Goal: Transaction & Acquisition: Purchase product/service

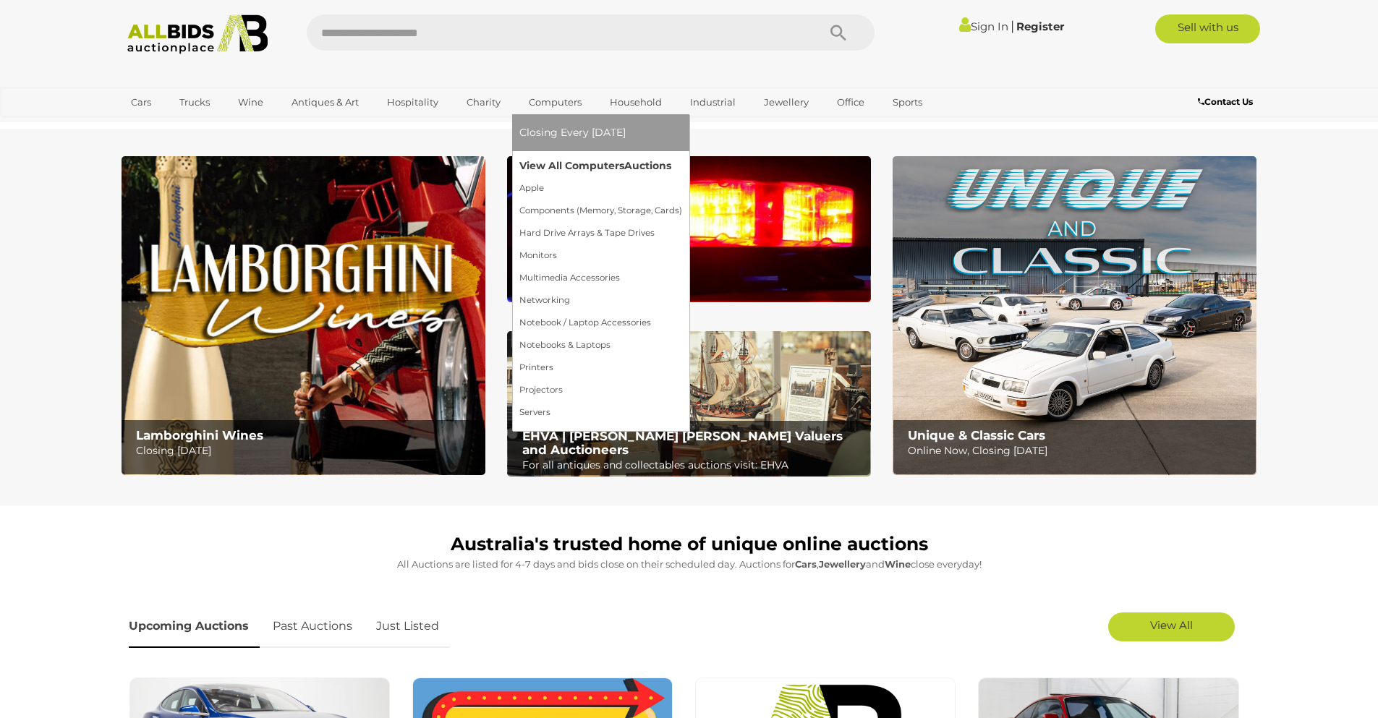
click at [551, 163] on link "View All Computers Auctions" at bounding box center [600, 166] width 163 height 22
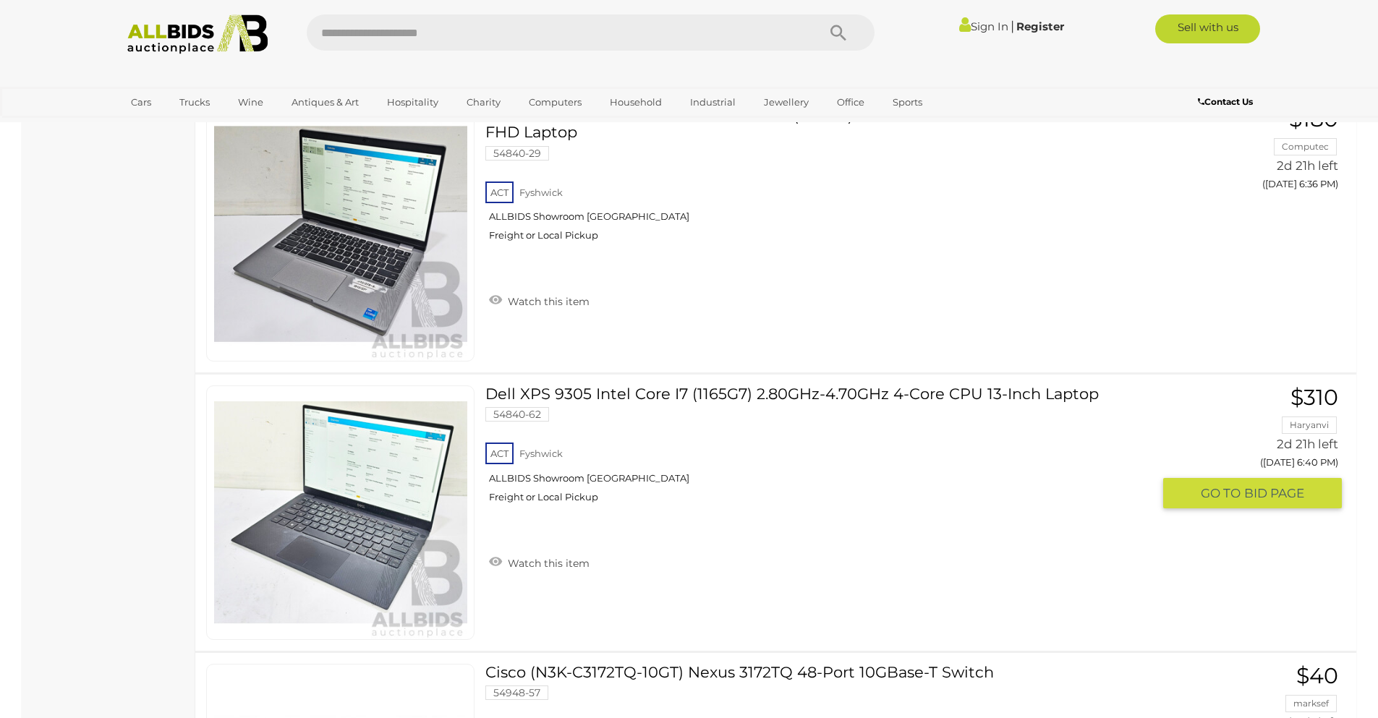
scroll to position [7811, 0]
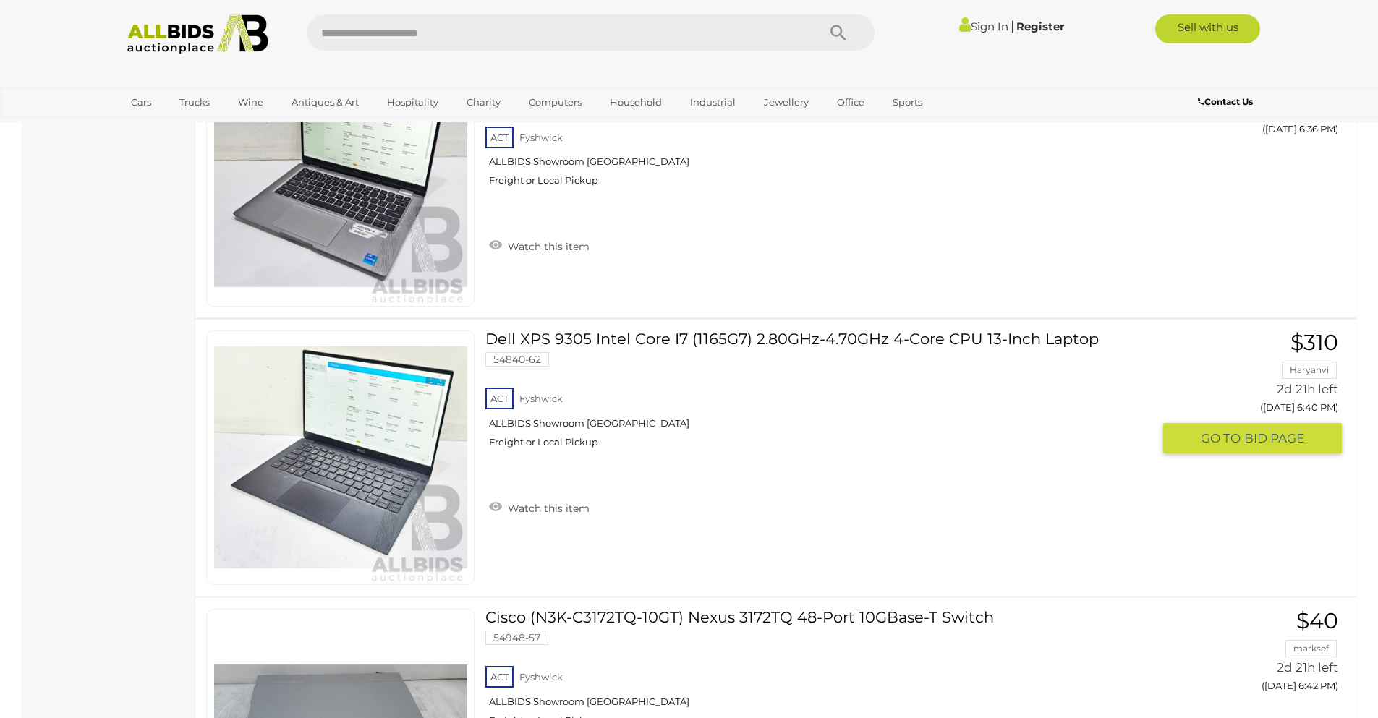
click at [898, 340] on link "Dell XPS 9305 Intel Core I7 (1165G7) 2.80GHz-4.70GHz 4-Core CPU 13-Inch Laptop …" at bounding box center [823, 395] width 655 height 129
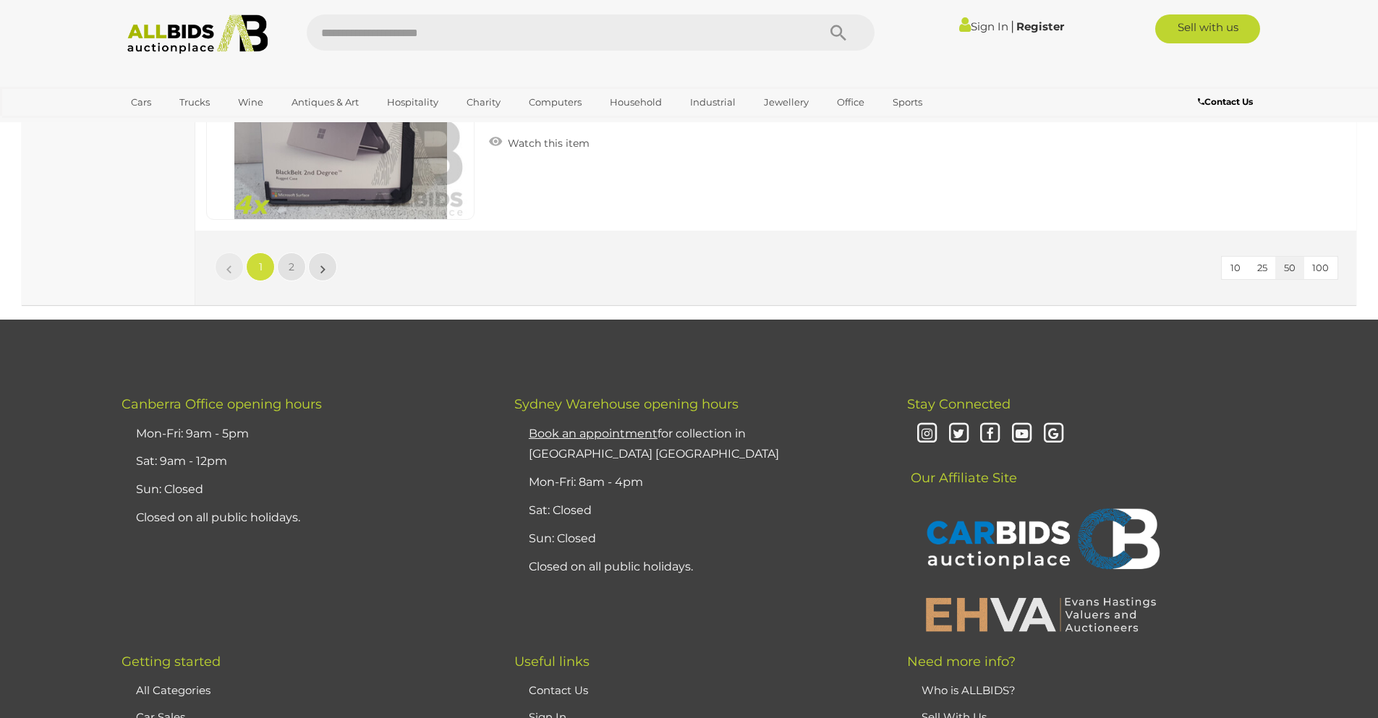
scroll to position [14033, 0]
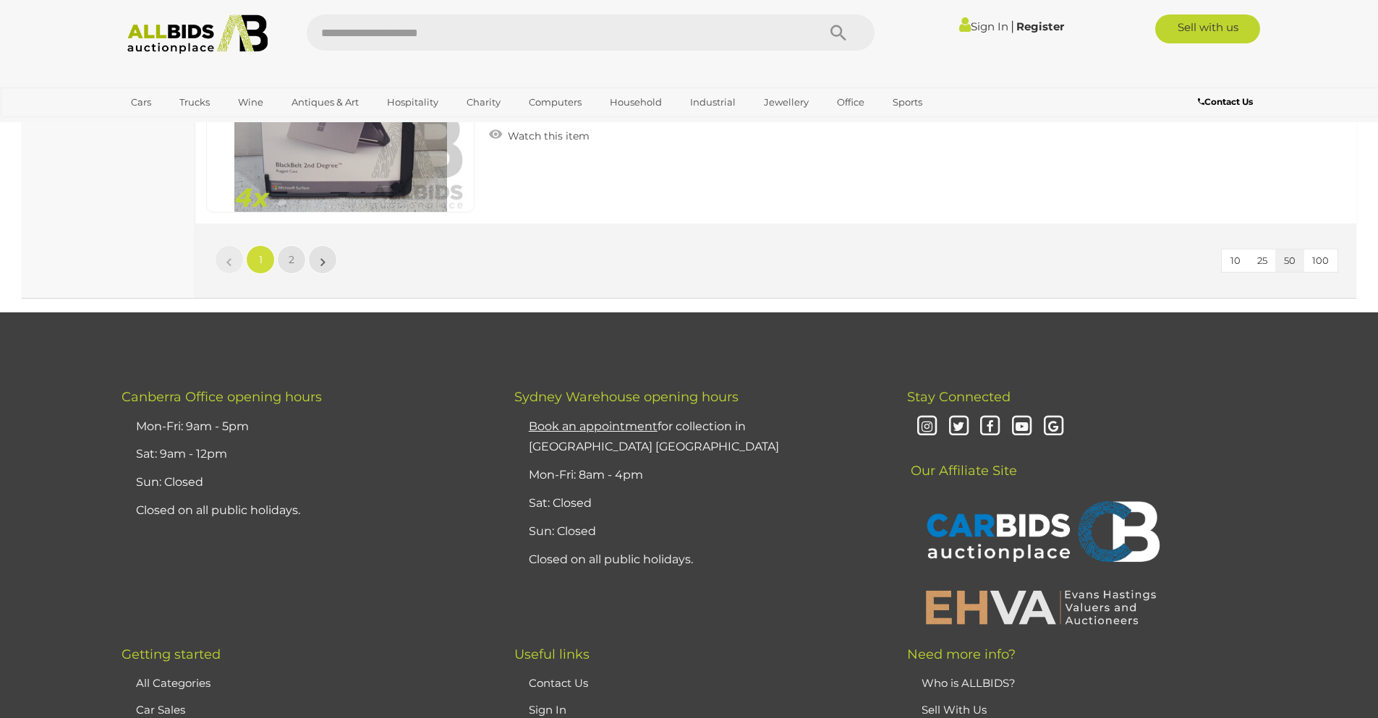
click at [324, 255] on li "»" at bounding box center [323, 259] width 28 height 29
click at [320, 271] on link "»" at bounding box center [322, 259] width 29 height 29
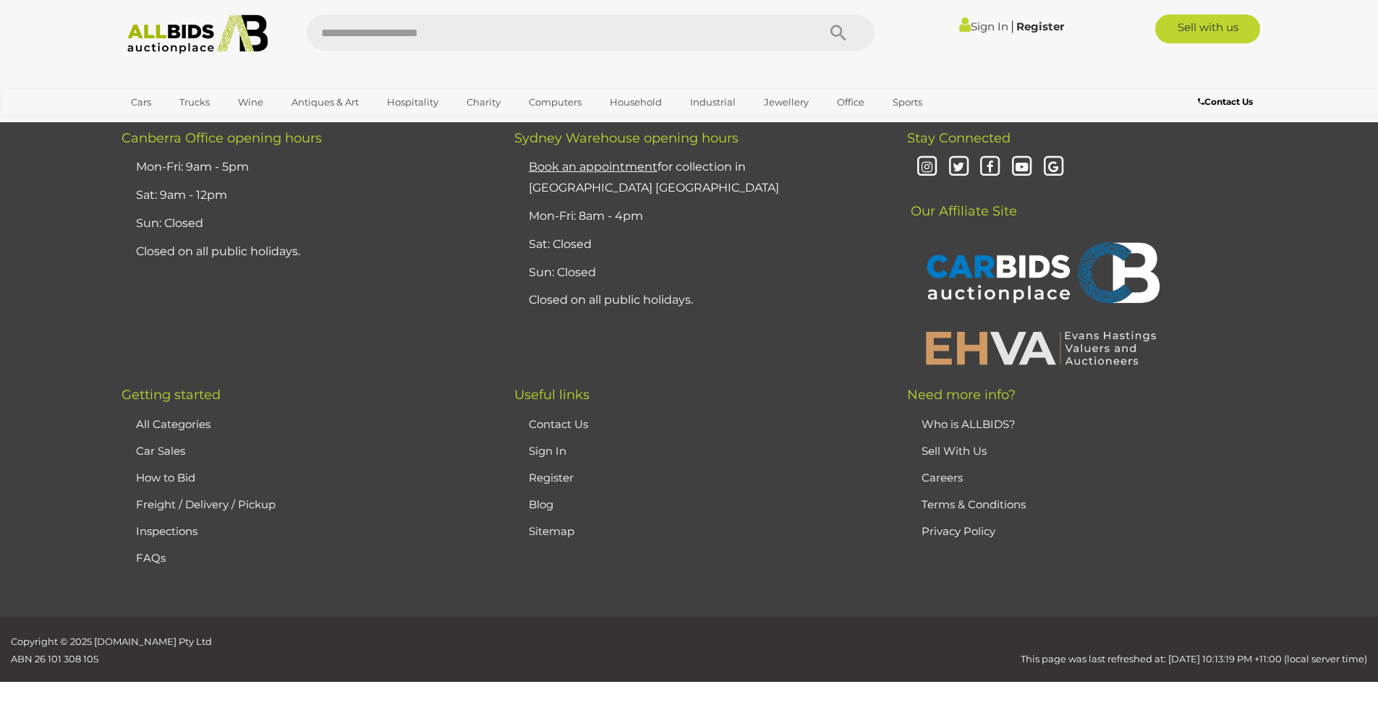
scroll to position [185, 0]
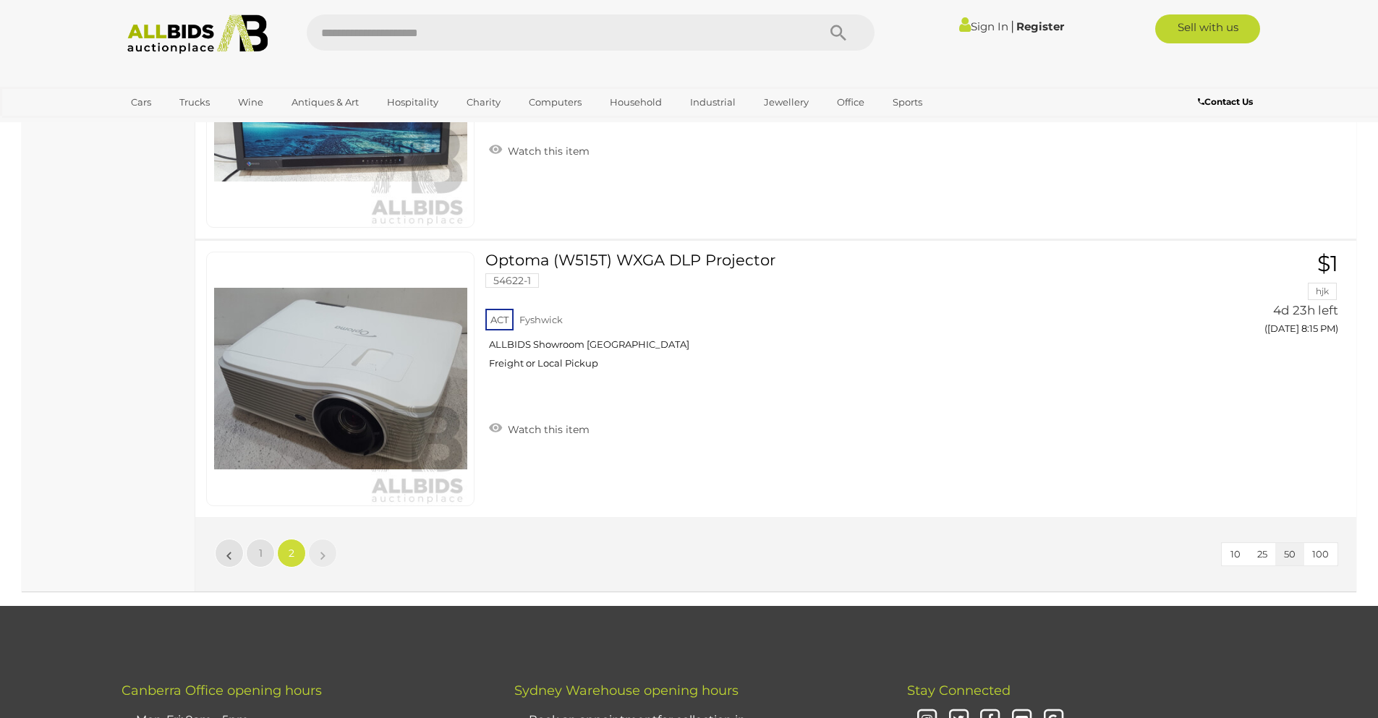
scroll to position [5692, 0]
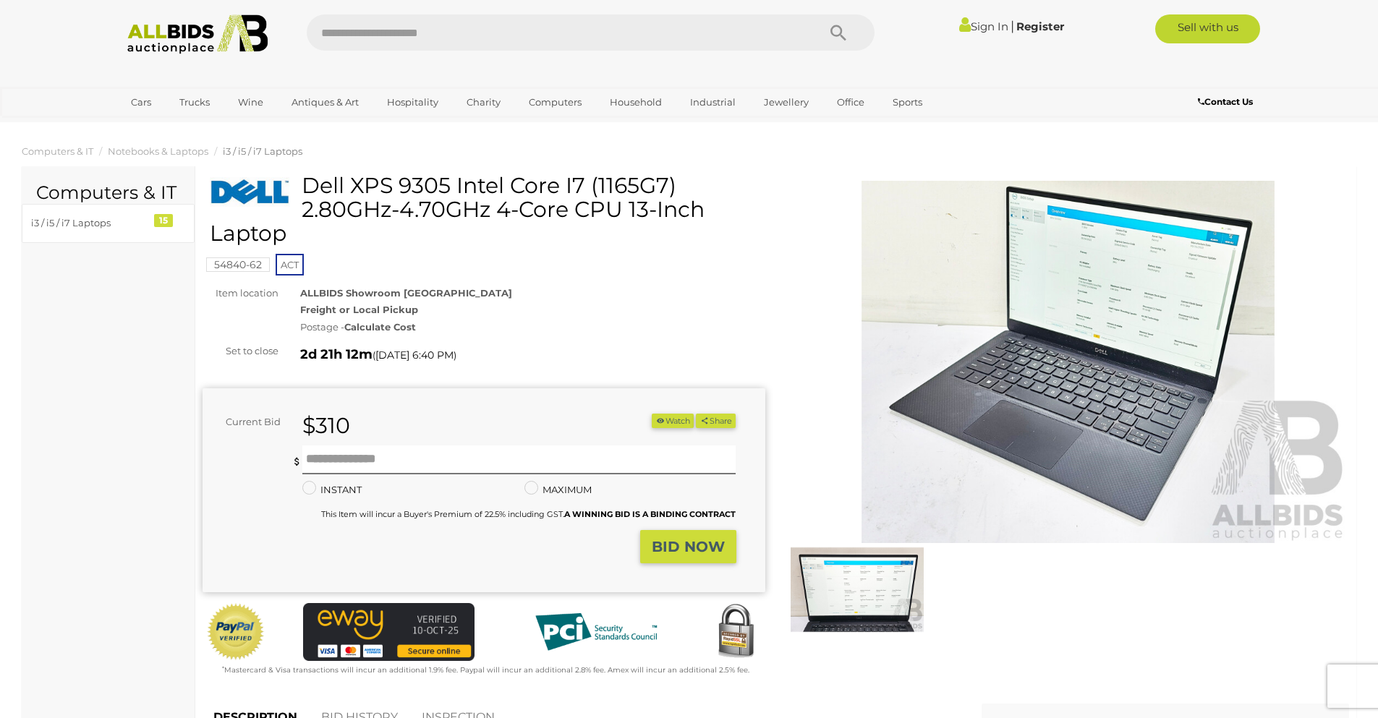
click at [860, 581] on img at bounding box center [857, 590] width 133 height 86
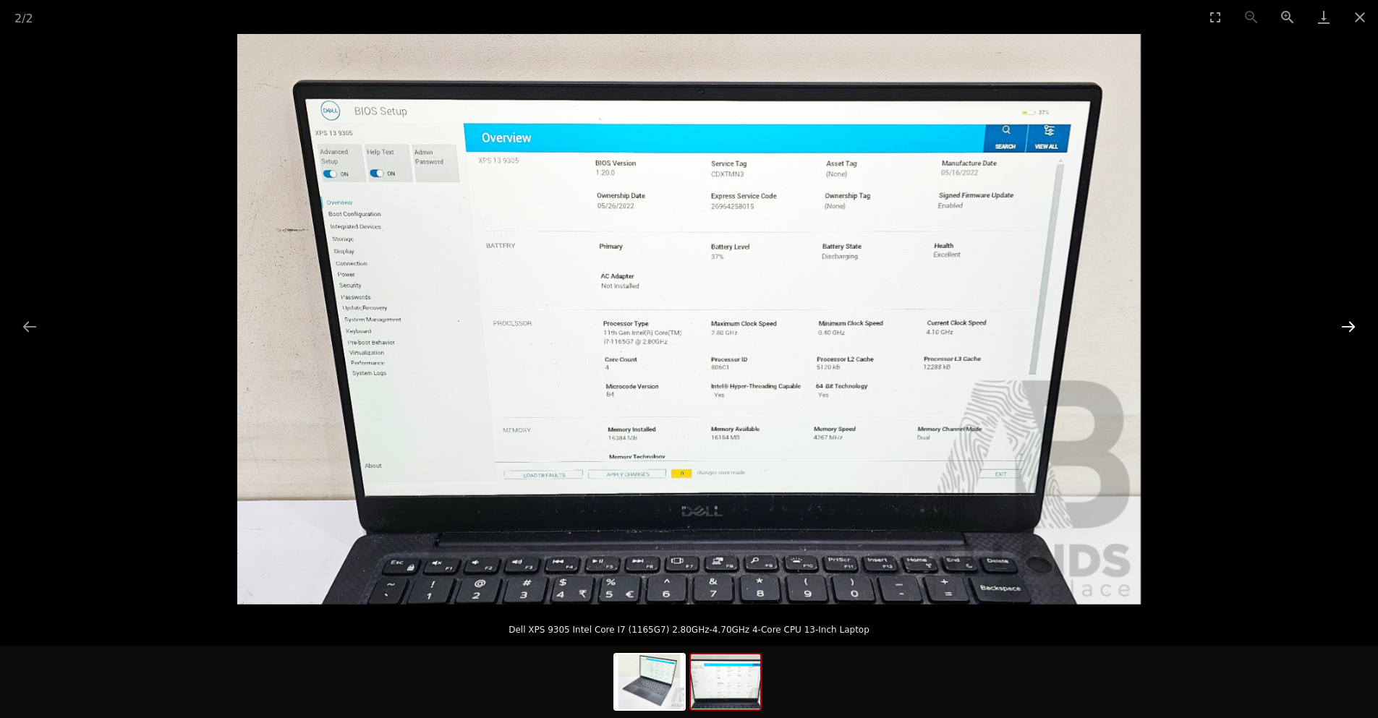
click at [1354, 326] on button "Next slide" at bounding box center [1348, 327] width 30 height 28
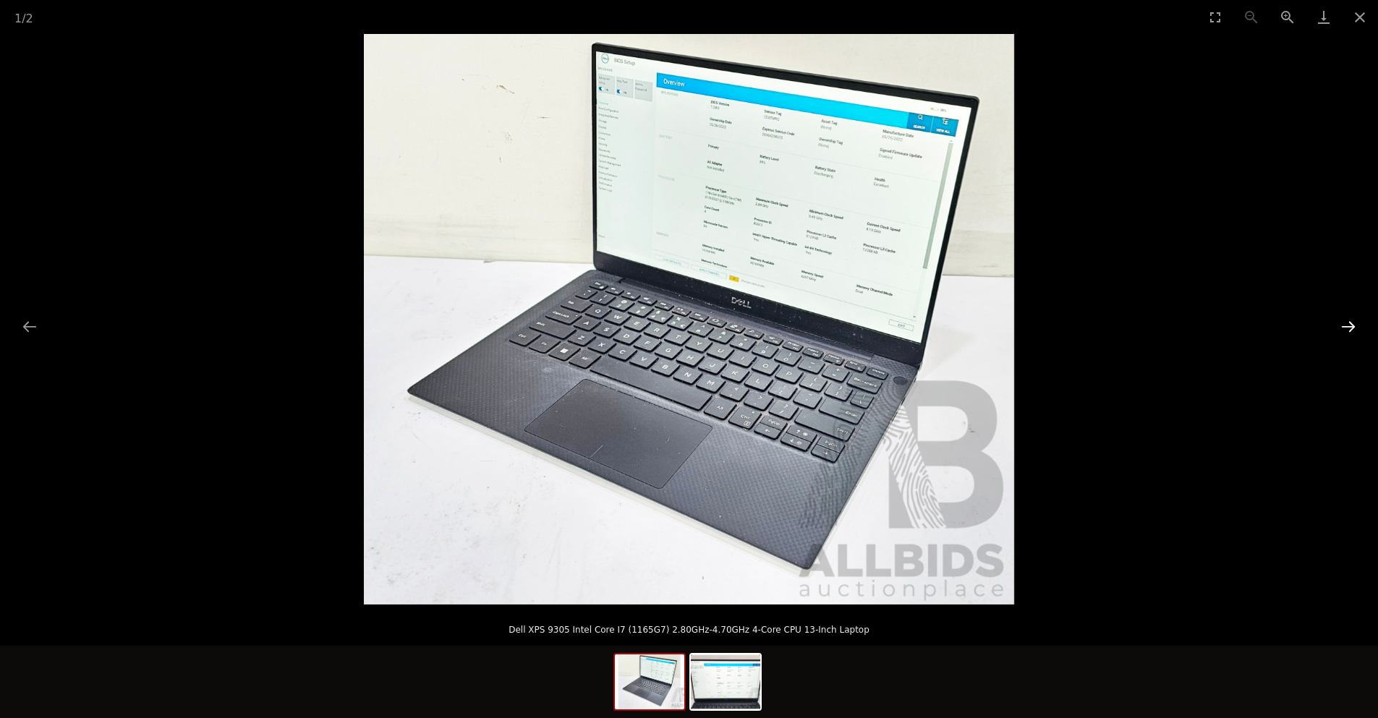
click at [1354, 326] on button "Next slide" at bounding box center [1348, 327] width 30 height 28
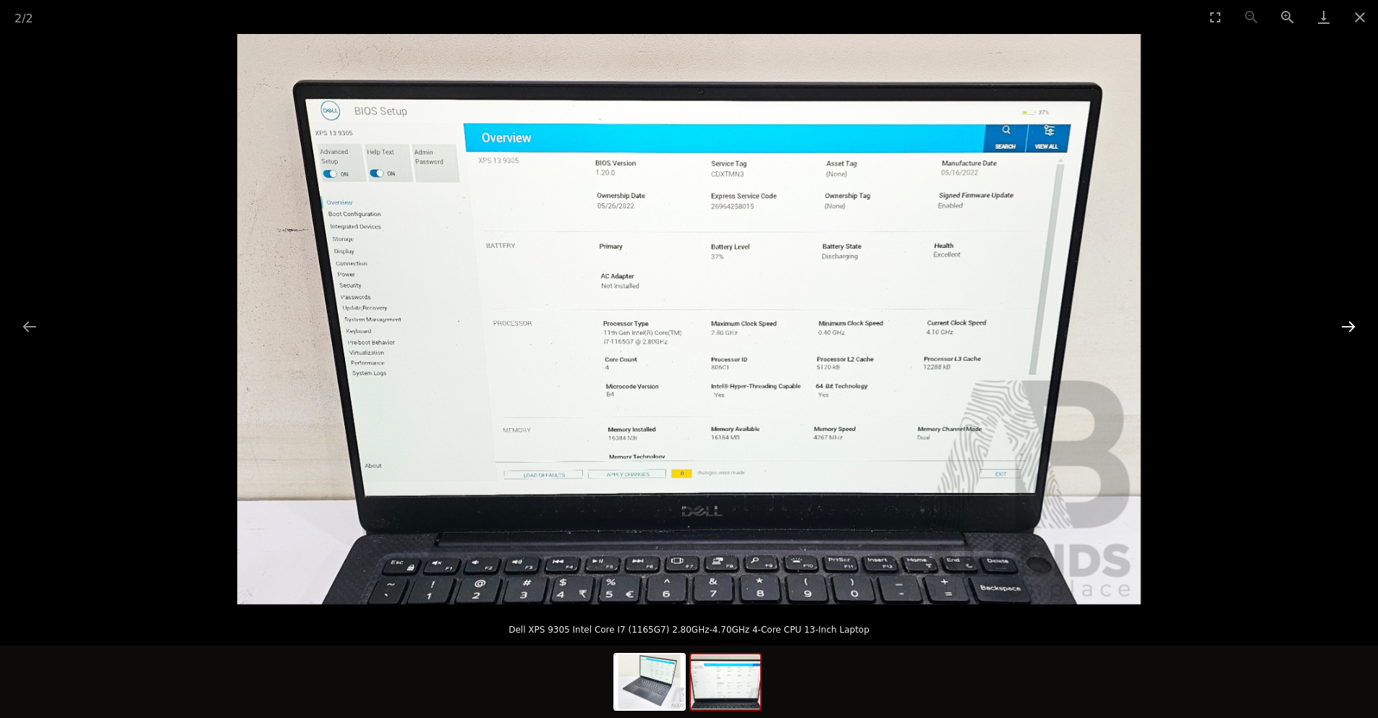
click at [1351, 331] on button "Next slide" at bounding box center [1348, 327] width 30 height 28
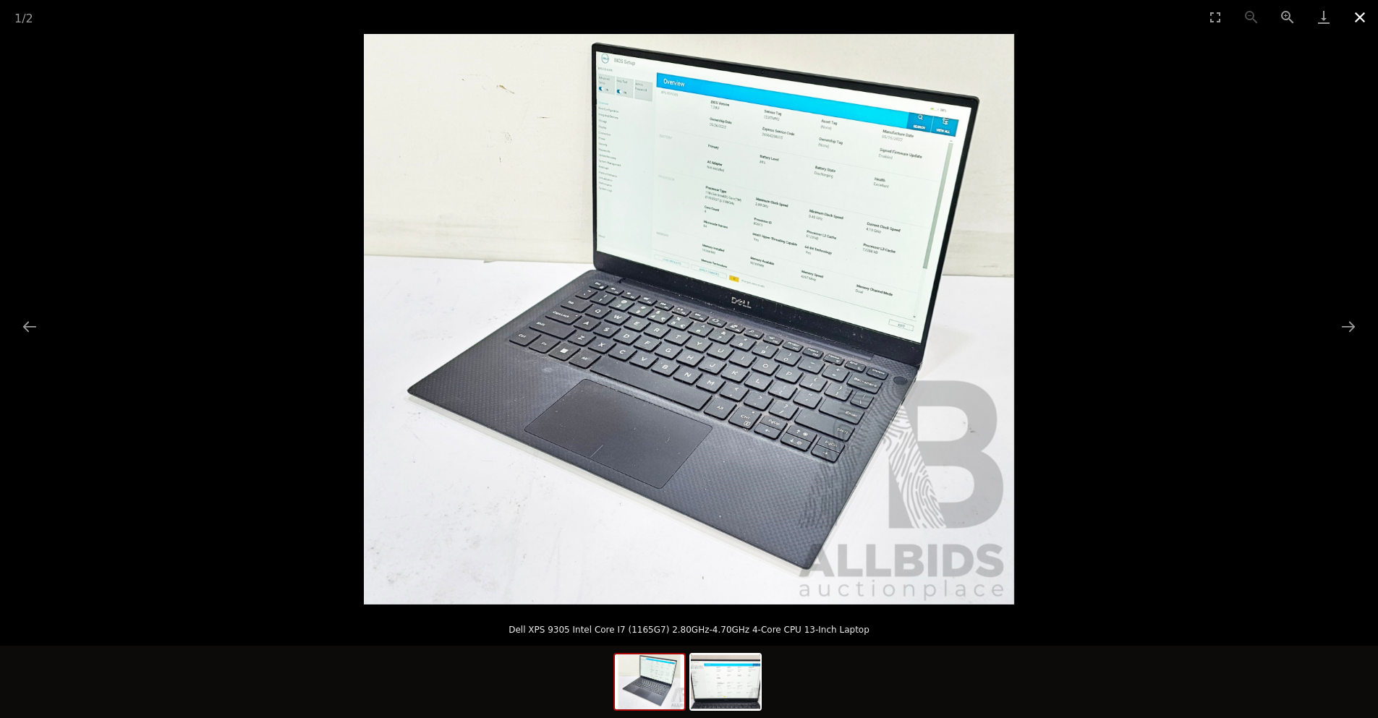
click at [1362, 21] on button "Close gallery" at bounding box center [1360, 17] width 36 height 34
